Goal: Task Accomplishment & Management: Manage account settings

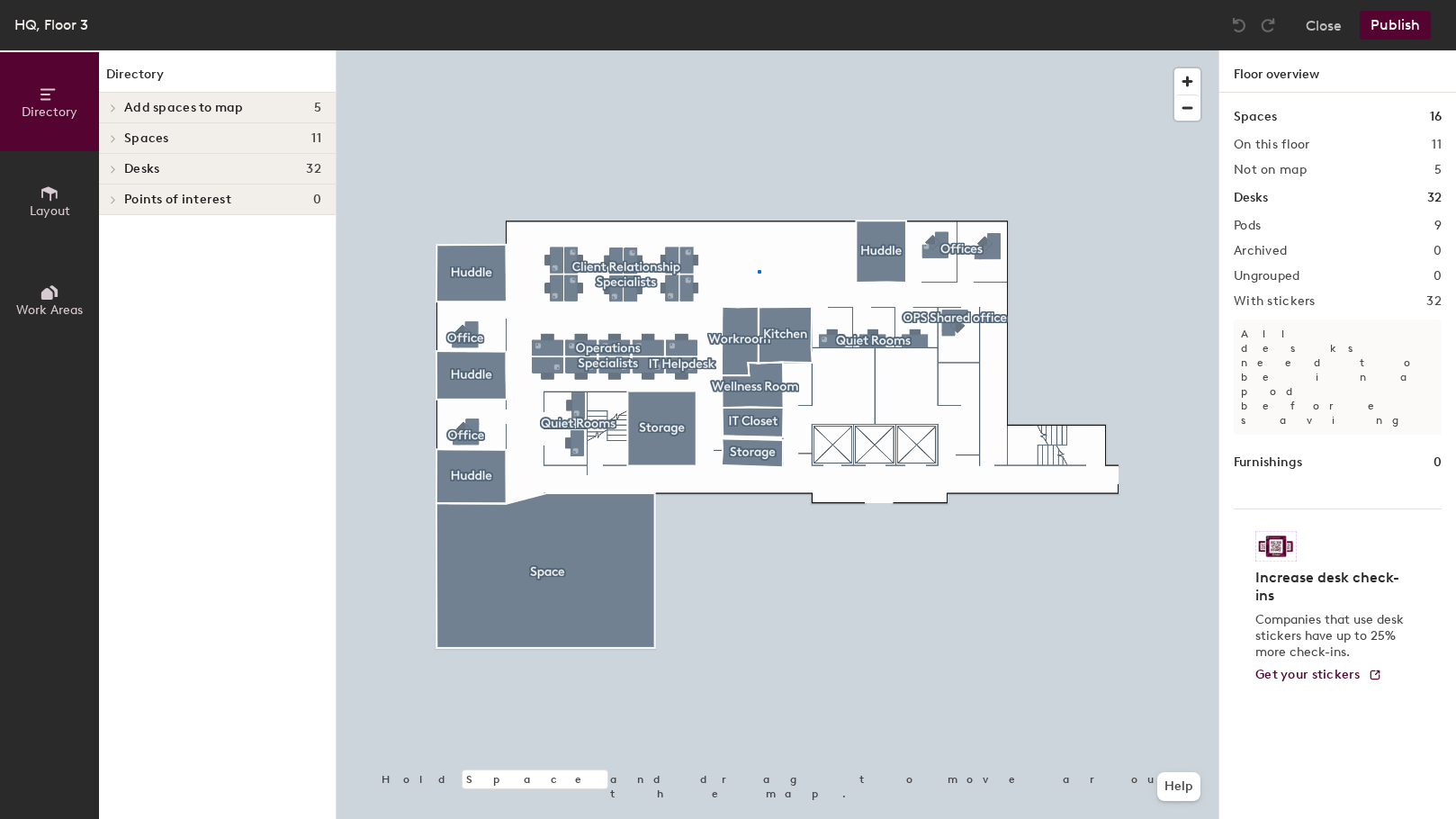
click at [758, 51] on div at bounding box center [777, 51] width 882 height 0
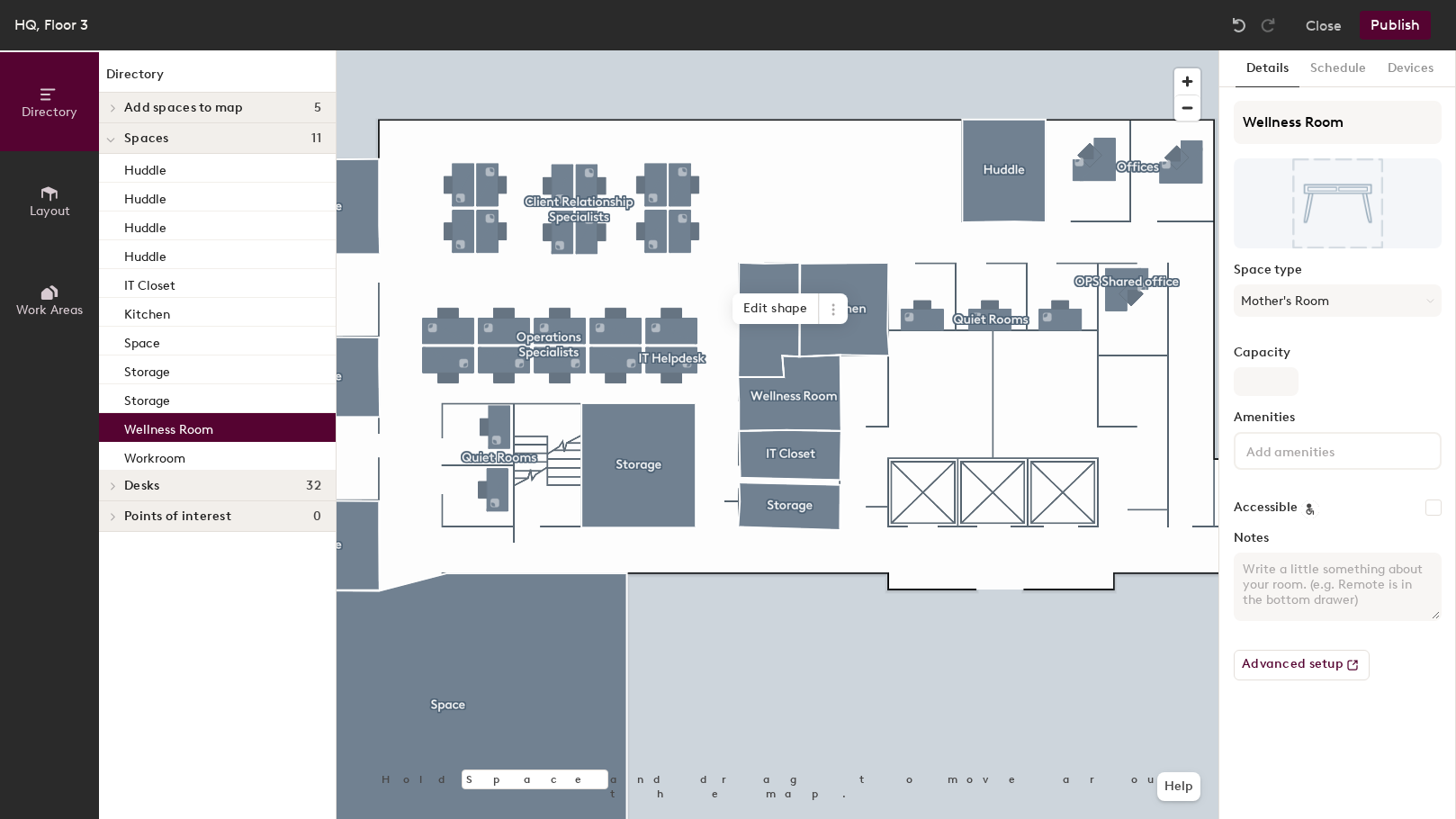
click at [715, 51] on div at bounding box center [777, 51] width 882 height 0
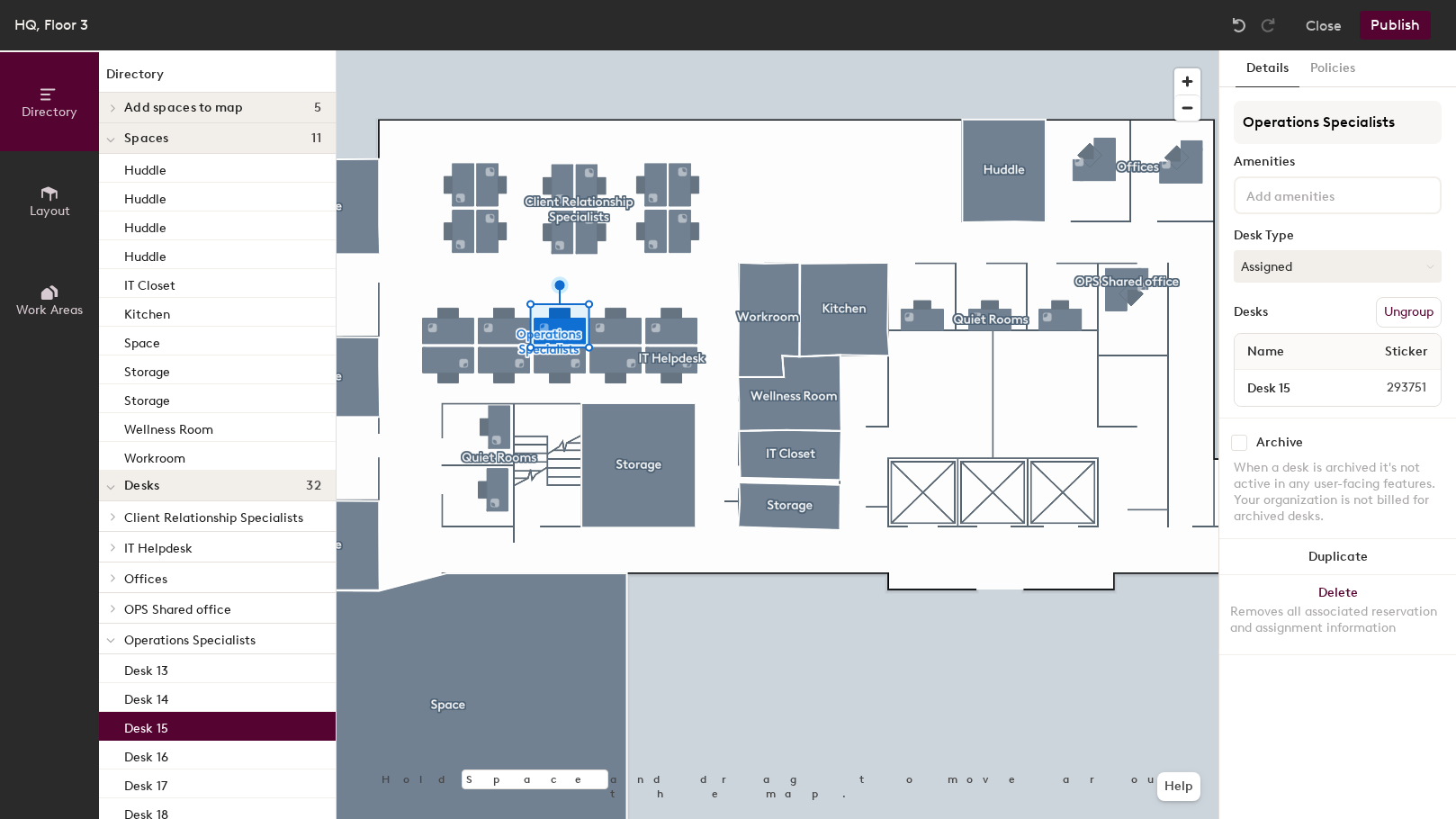
click at [678, 51] on div at bounding box center [777, 51] width 882 height 0
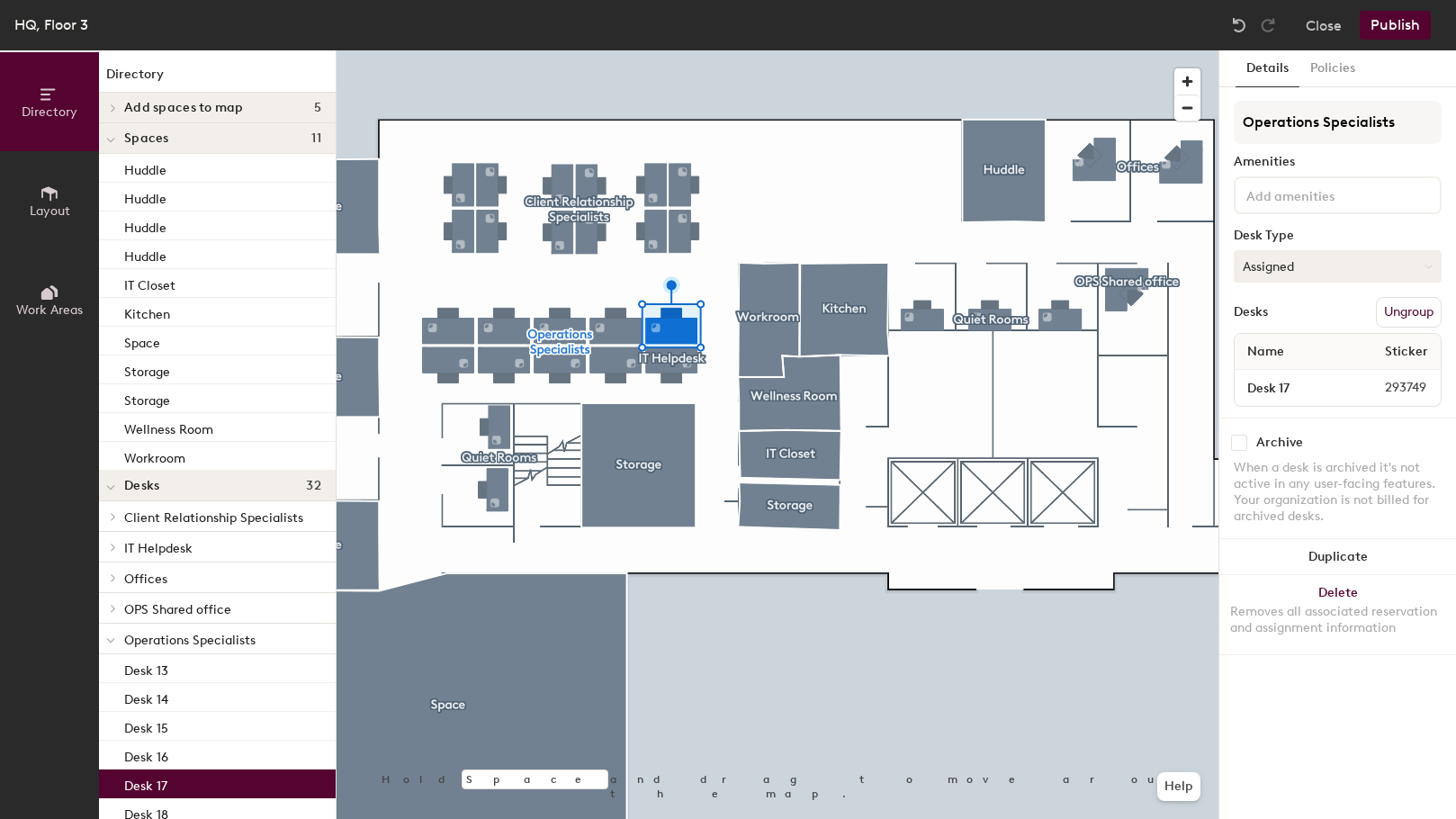
click at [1297, 262] on button "Assigned" at bounding box center [1337, 266] width 208 height 32
click at [1303, 271] on button "Assigned" at bounding box center [1337, 266] width 208 height 32
click at [1283, 381] on div "Hoteled" at bounding box center [1324, 376] width 180 height 27
click at [1385, 22] on button "Publish" at bounding box center [1395, 25] width 71 height 29
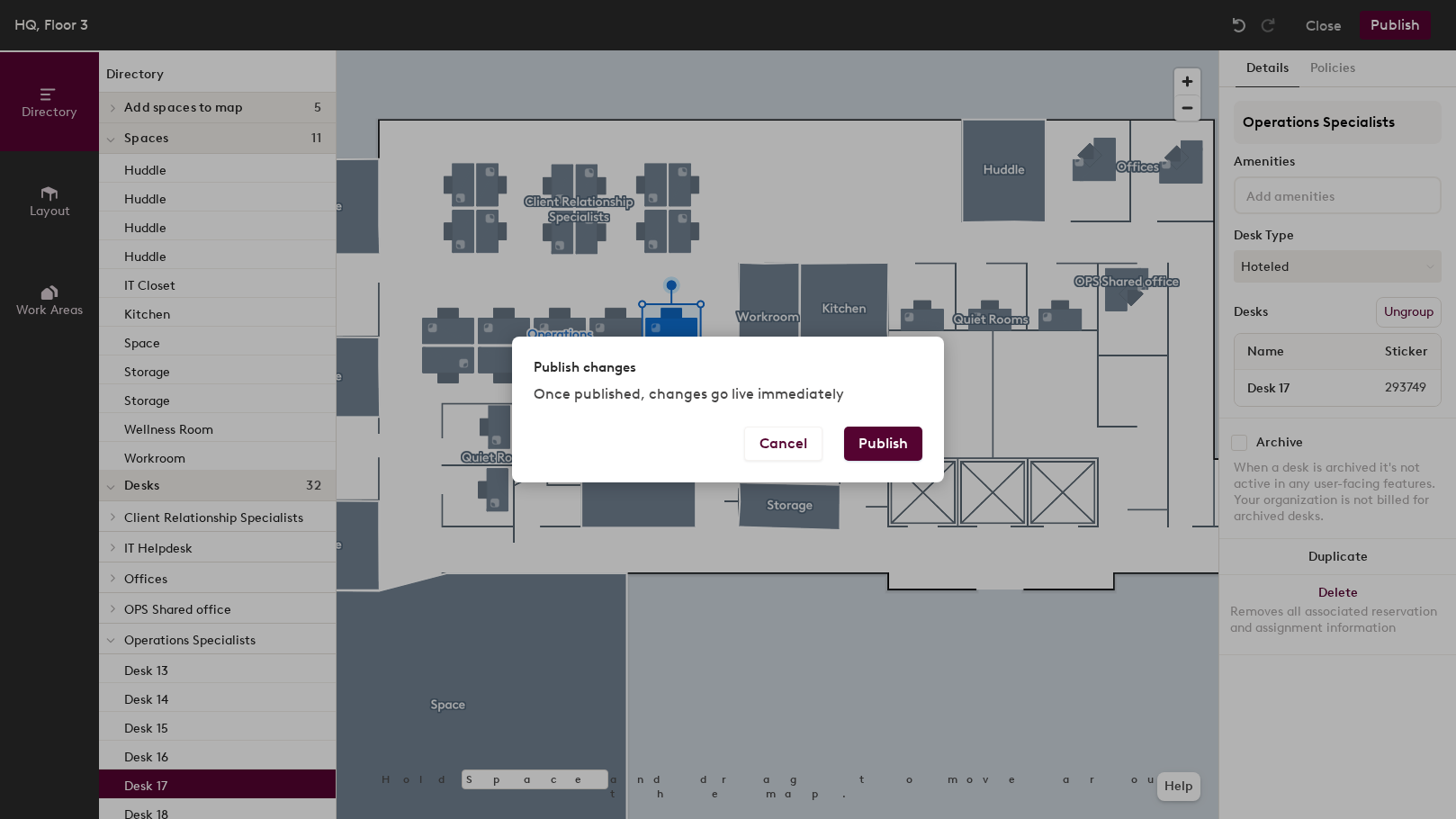
drag, startPoint x: 900, startPoint y: 446, endPoint x: 934, endPoint y: 472, distance: 42.8
click at [901, 446] on button "Publish" at bounding box center [883, 443] width 79 height 34
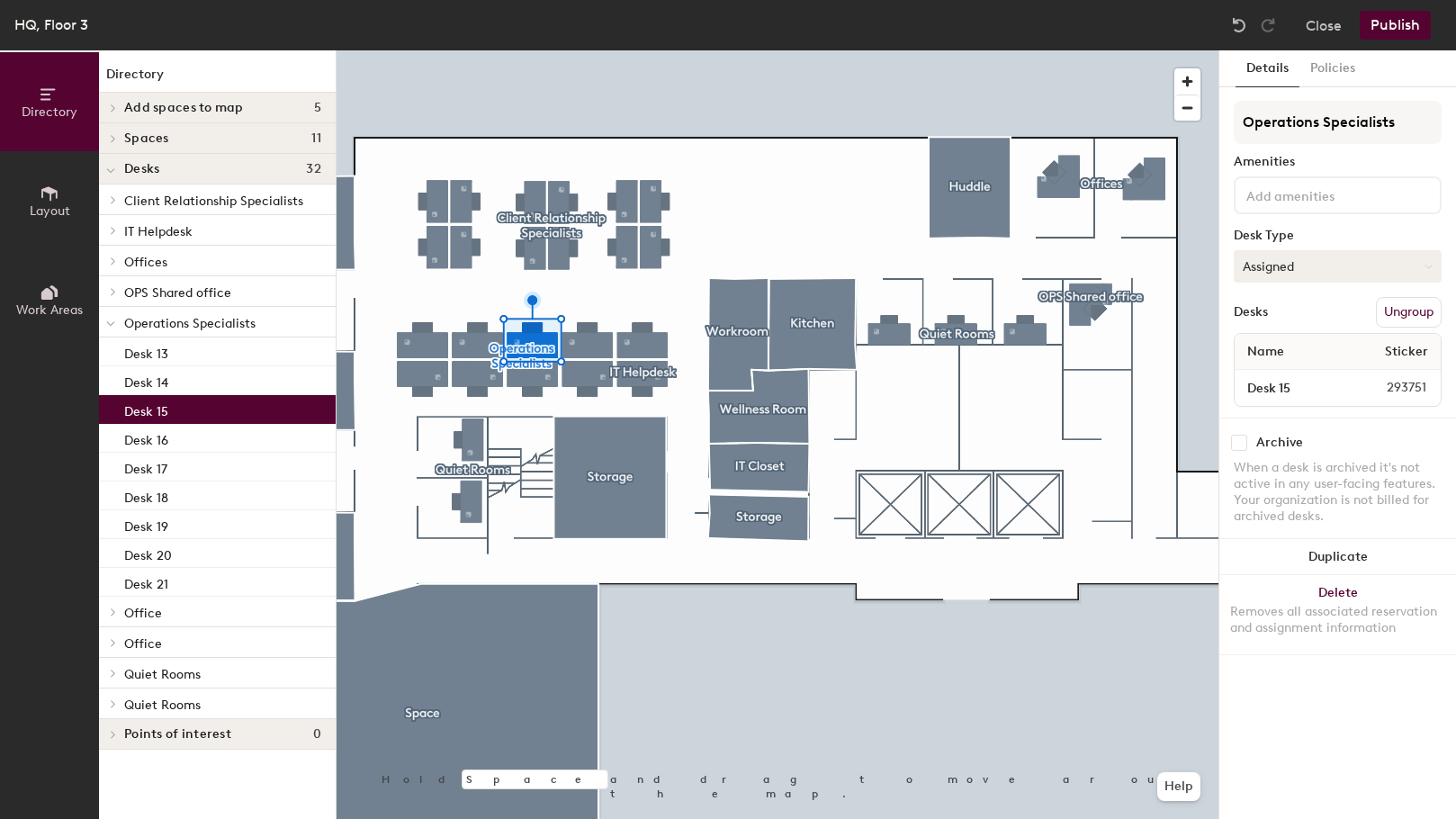
click at [1279, 267] on button "Assigned" at bounding box center [1337, 266] width 208 height 32
click at [1276, 376] on div "Hoteled" at bounding box center [1324, 376] width 180 height 27
click at [1397, 25] on button "Publish" at bounding box center [1395, 25] width 71 height 29
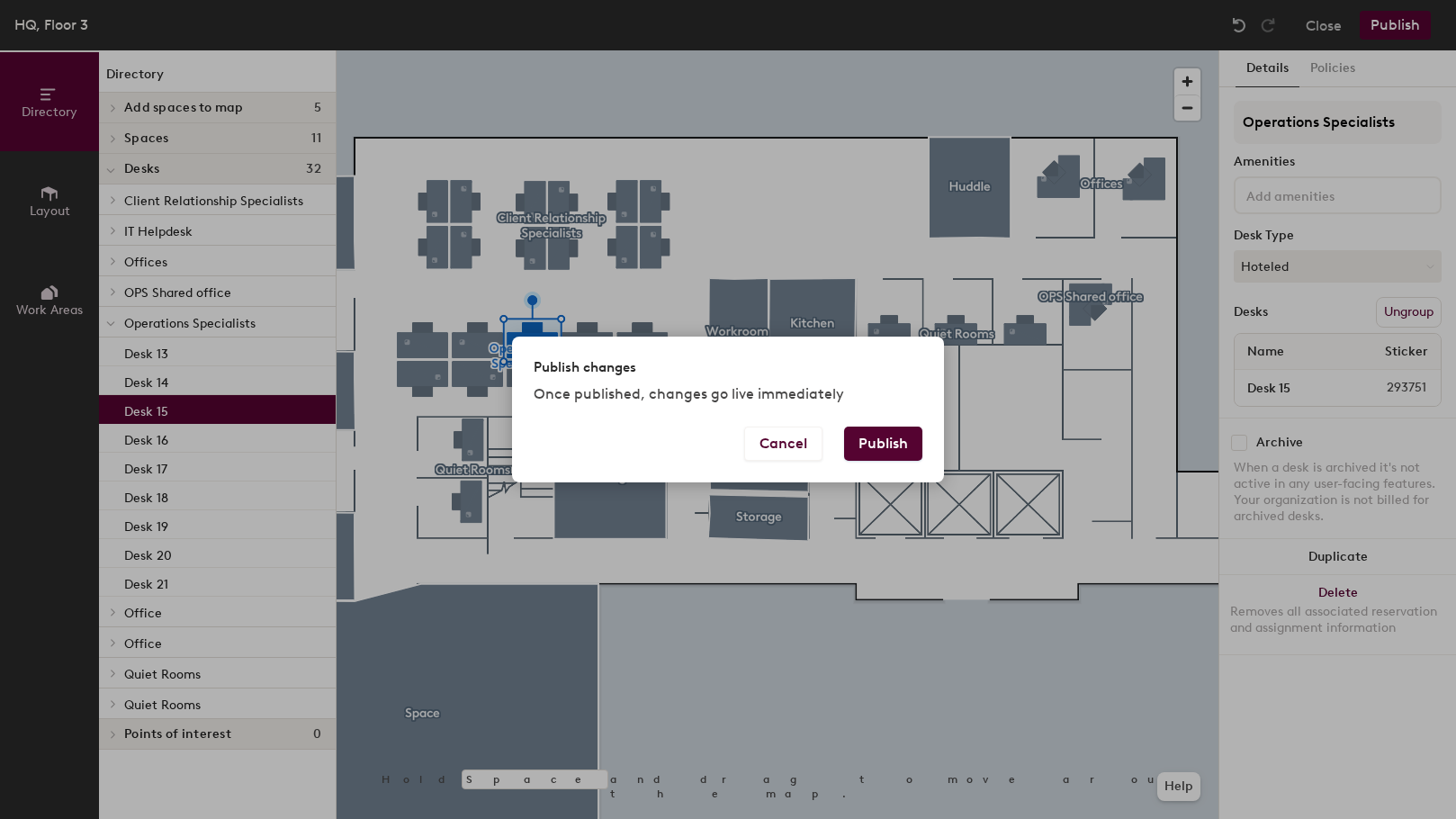
click at [898, 447] on button "Publish" at bounding box center [883, 443] width 79 height 34
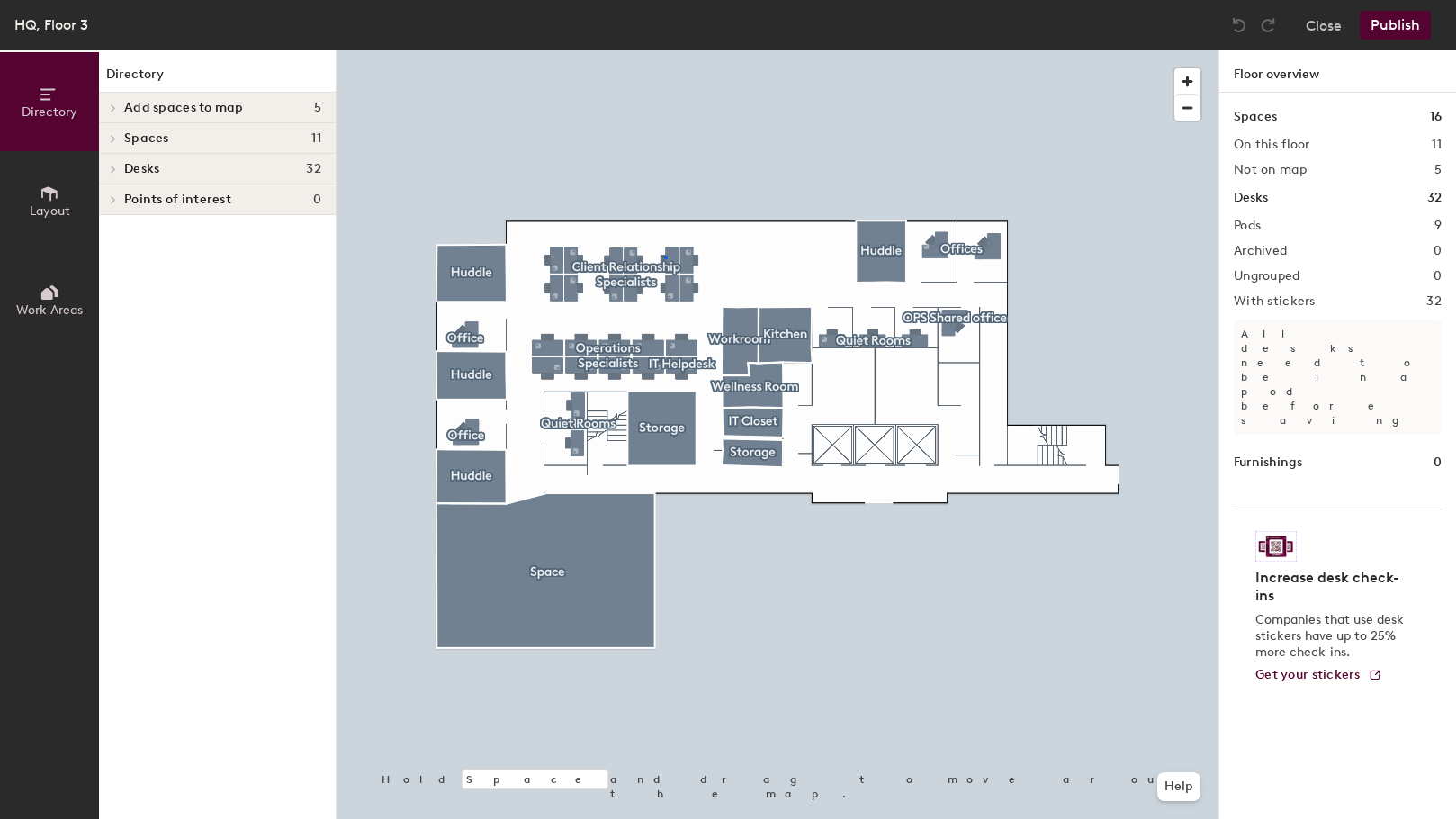
click at [664, 51] on div at bounding box center [777, 51] width 882 height 0
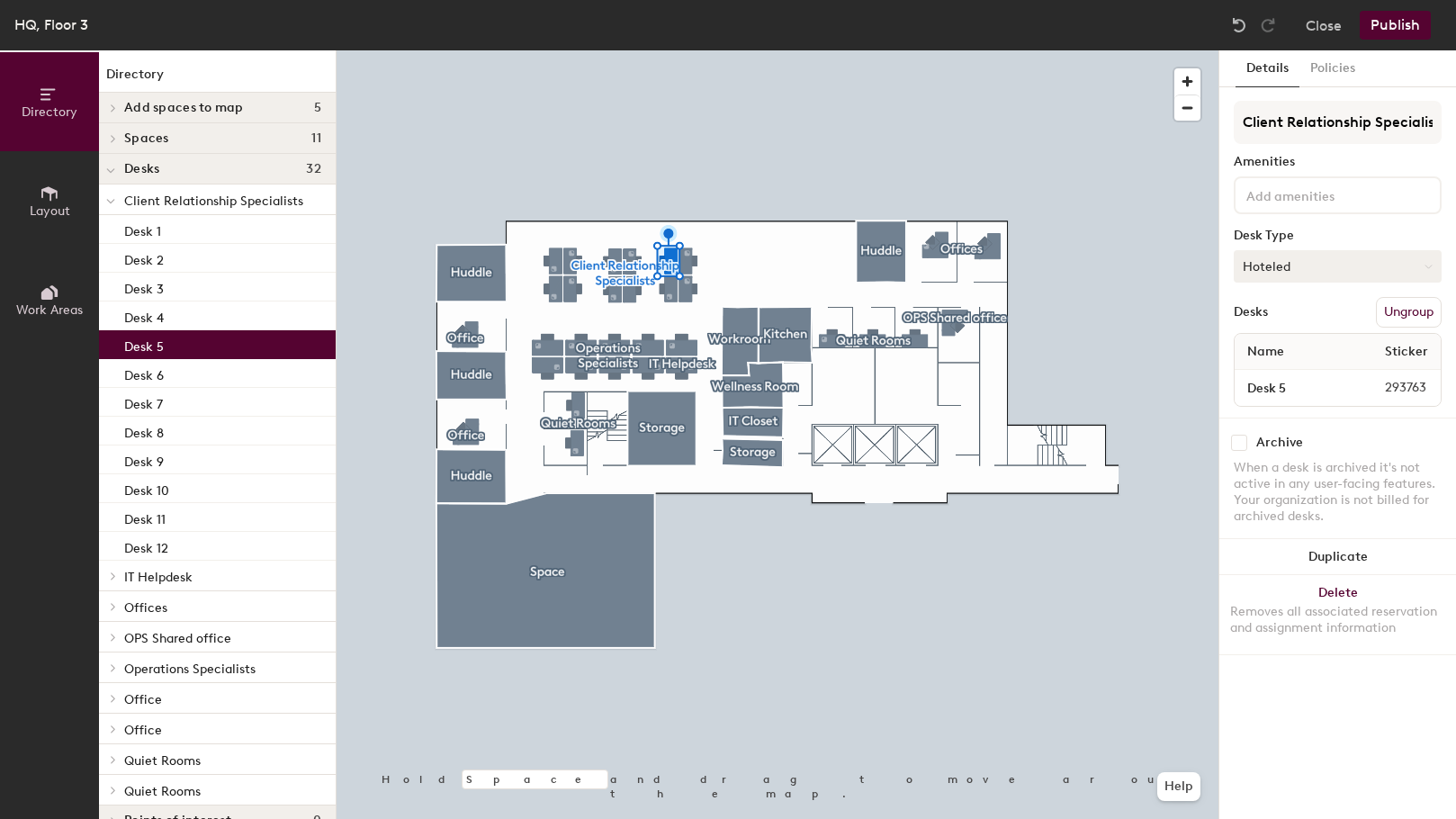
click at [1276, 275] on button "Hoteled" at bounding box center [1337, 266] width 208 height 32
click at [1275, 314] on div "Assigned" at bounding box center [1324, 323] width 180 height 27
click at [1378, 22] on button "Publish" at bounding box center [1395, 25] width 71 height 29
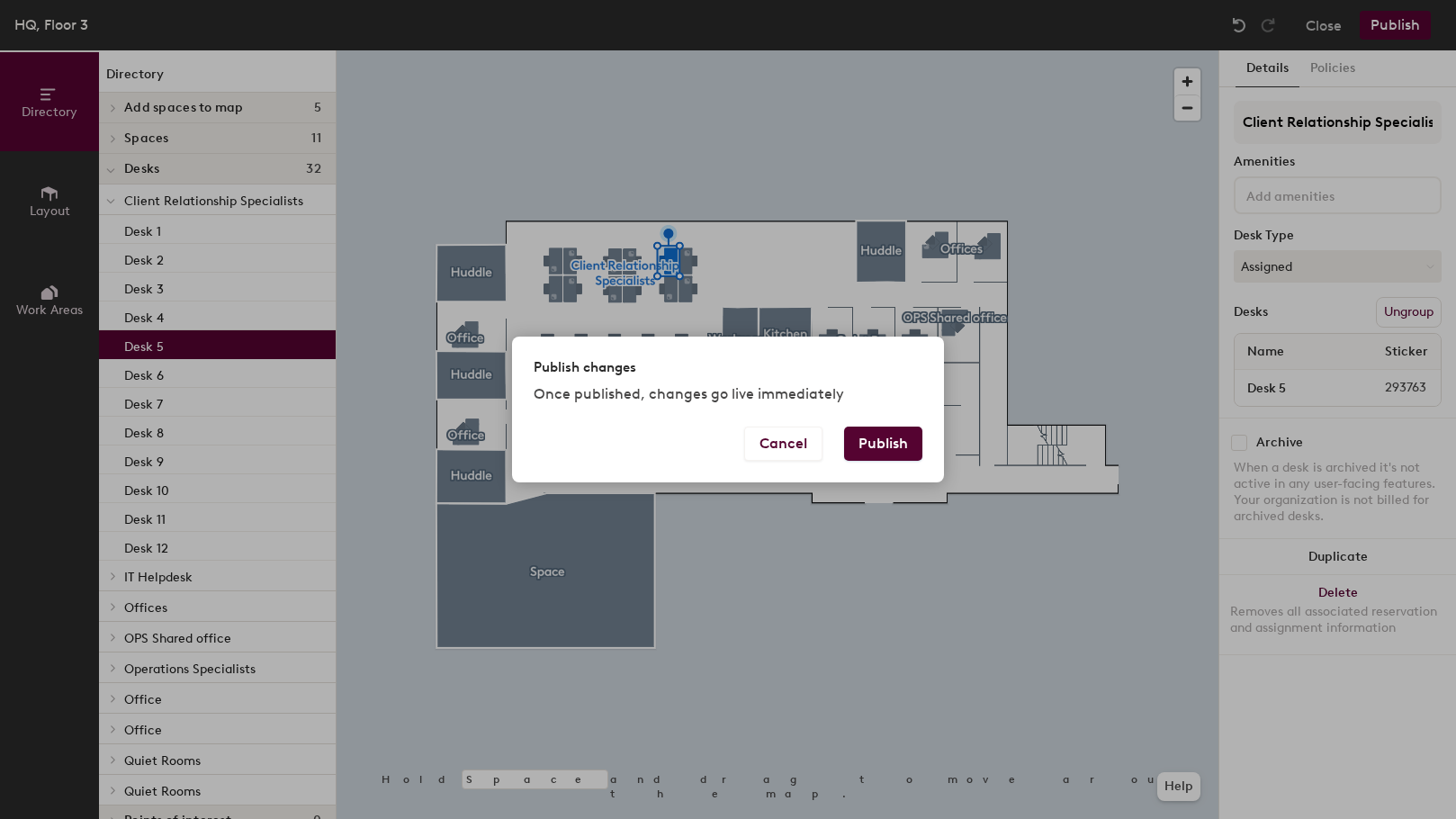
click at [874, 431] on button "Publish" at bounding box center [883, 443] width 79 height 34
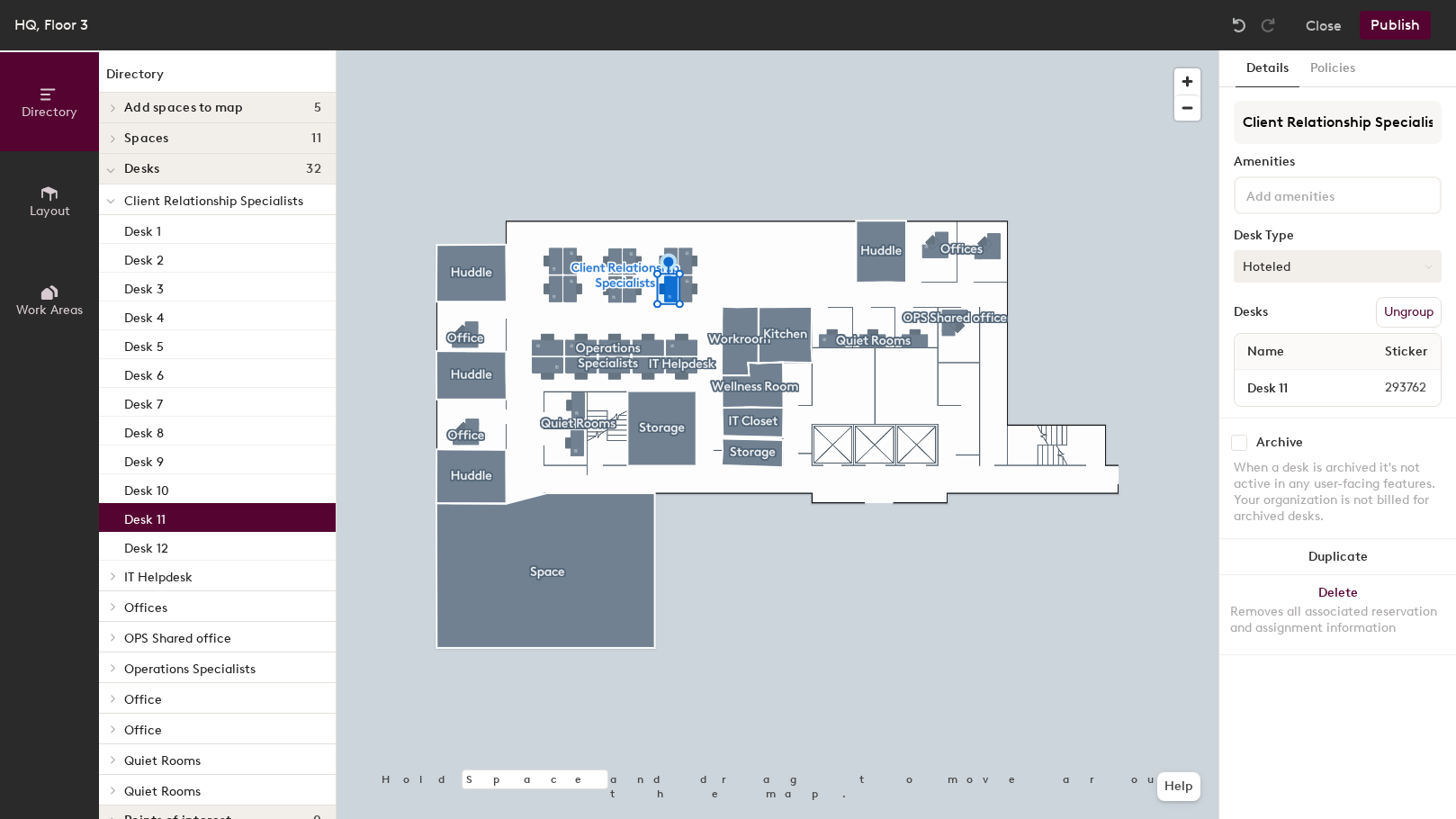
click at [1312, 265] on button "Hoteled" at bounding box center [1337, 266] width 208 height 32
click at [1299, 323] on div "Assigned" at bounding box center [1324, 323] width 180 height 27
click at [1406, 29] on button "Publish" at bounding box center [1395, 25] width 71 height 29
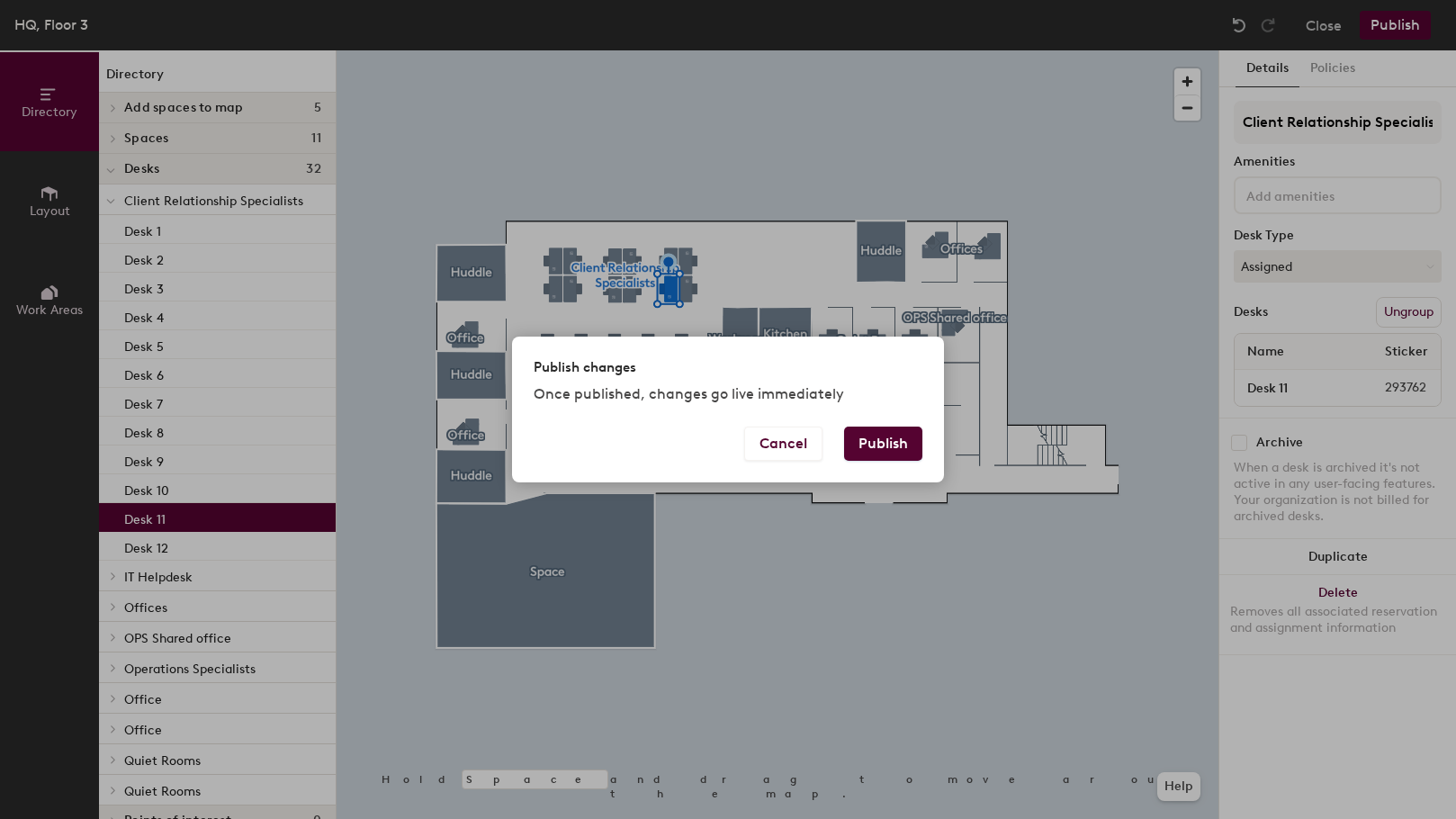
click at [869, 439] on button "Publish" at bounding box center [883, 443] width 79 height 34
